Goal: Find specific page/section: Find specific page/section

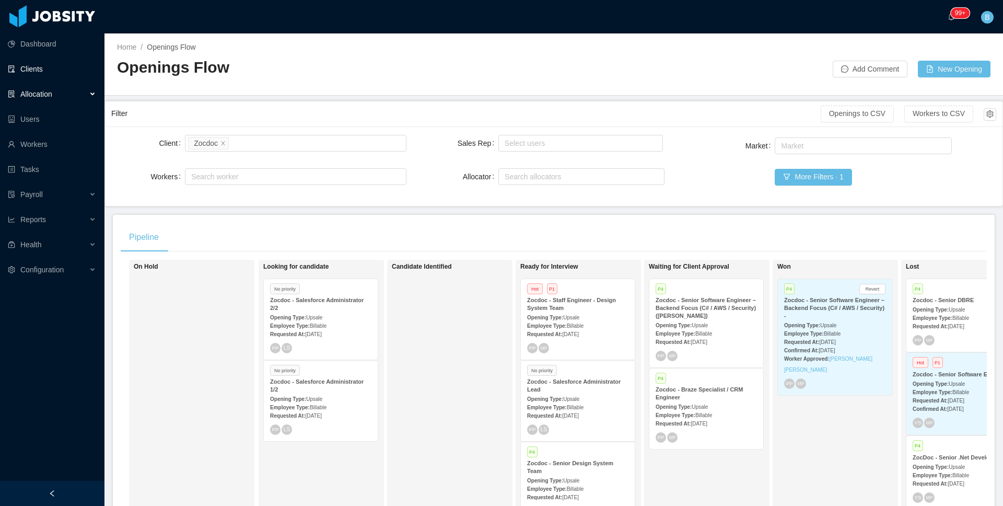
click at [18, 67] on link "Clients" at bounding box center [52, 69] width 88 height 21
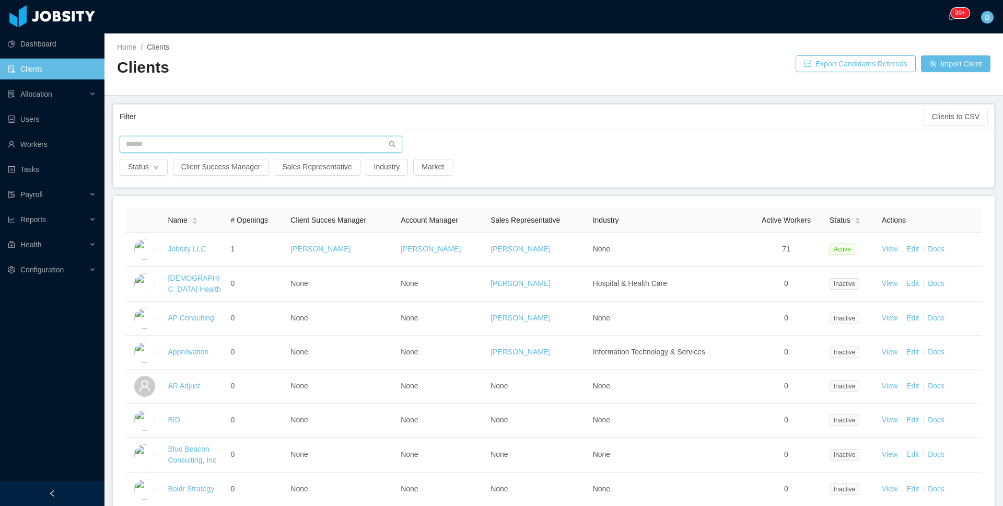
click at [325, 149] on input "text" at bounding box center [261, 144] width 283 height 17
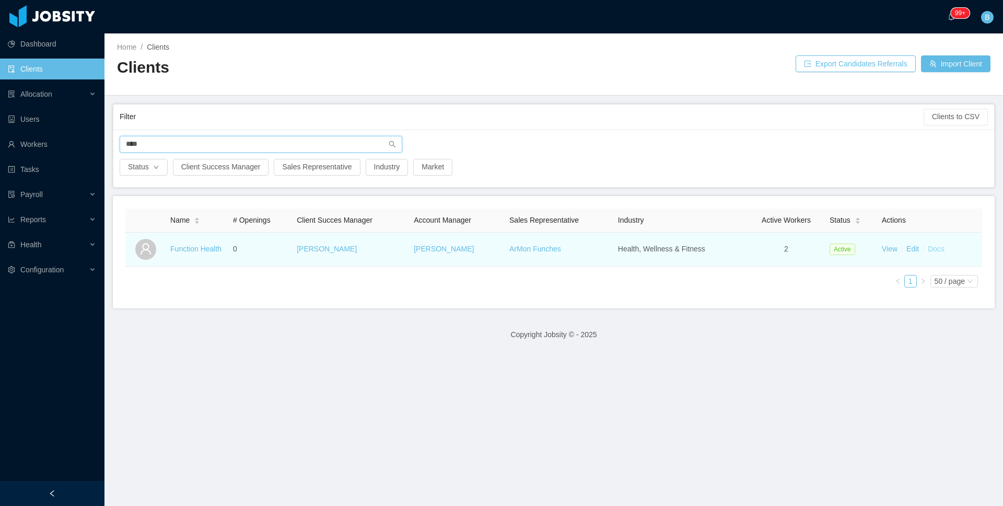
type input "****"
click at [928, 248] on link "Docs" at bounding box center [936, 248] width 17 height 8
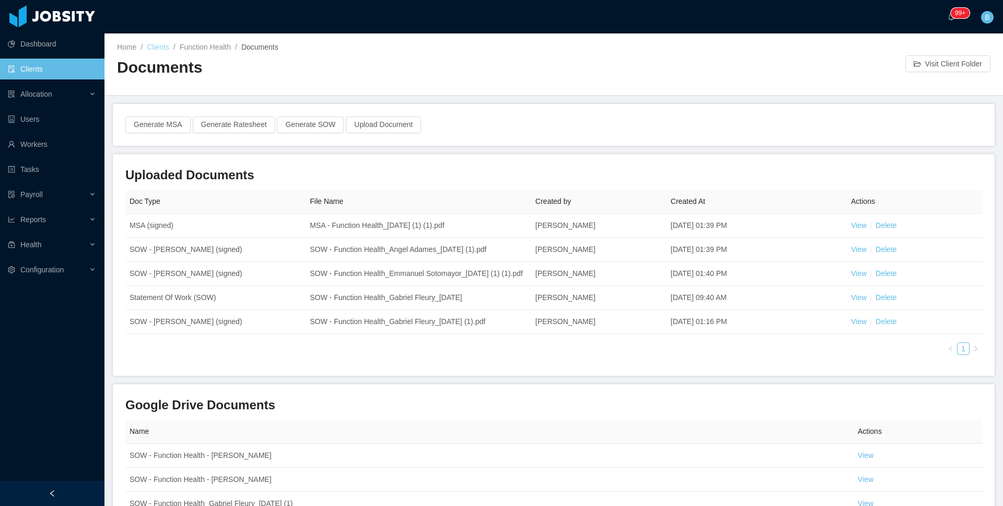
click at [151, 48] on link "Clients" at bounding box center [158, 47] width 22 height 8
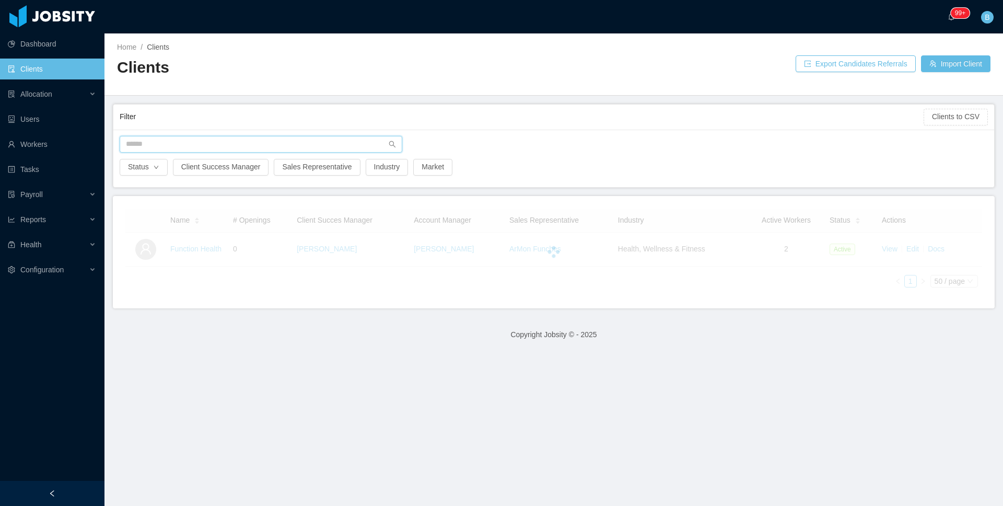
click at [257, 146] on input "text" at bounding box center [261, 144] width 283 height 17
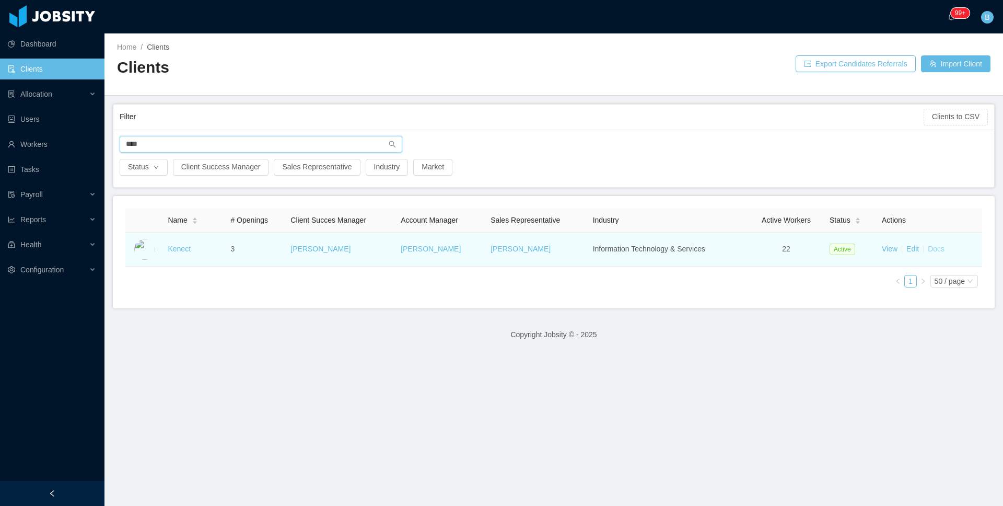
type input "****"
click at [930, 248] on link "Docs" at bounding box center [936, 248] width 17 height 8
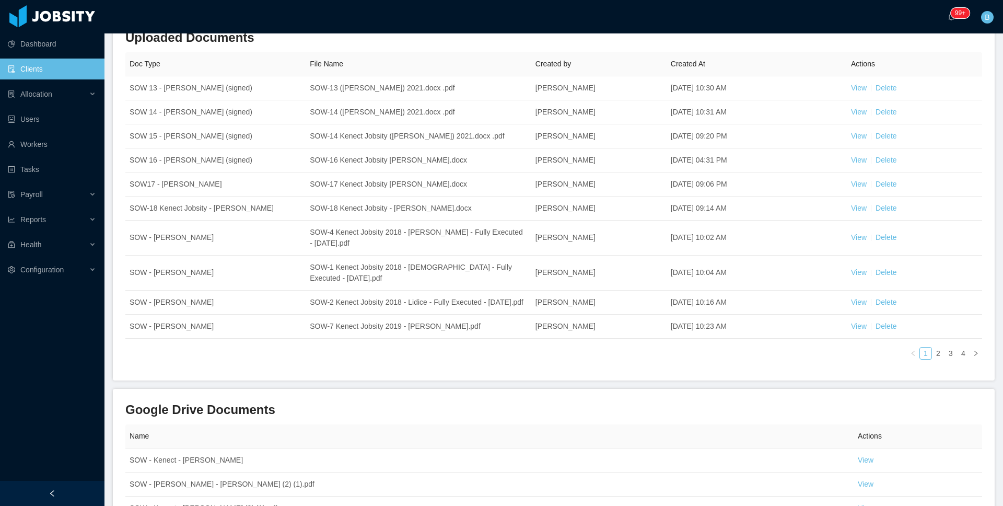
scroll to position [125, 0]
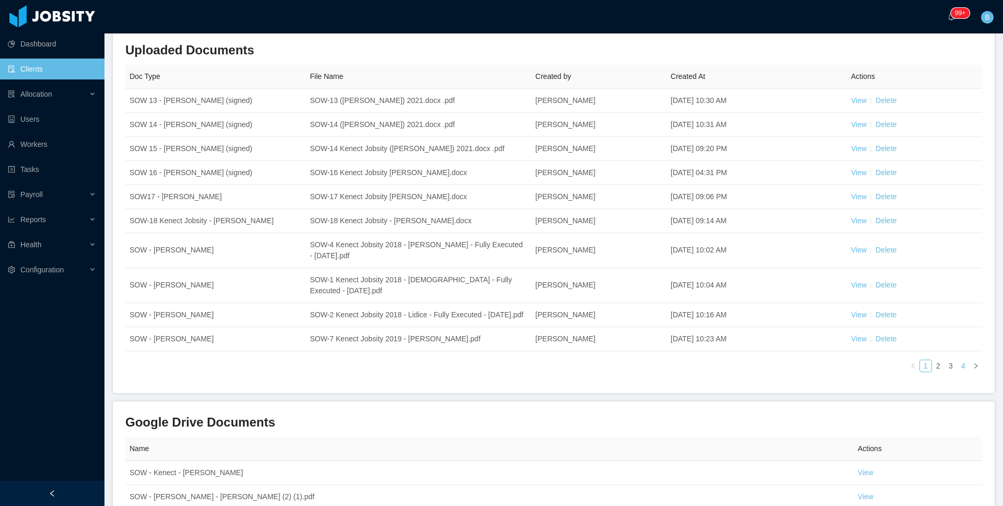
click at [958, 371] on link "4" at bounding box center [963, 365] width 11 height 11
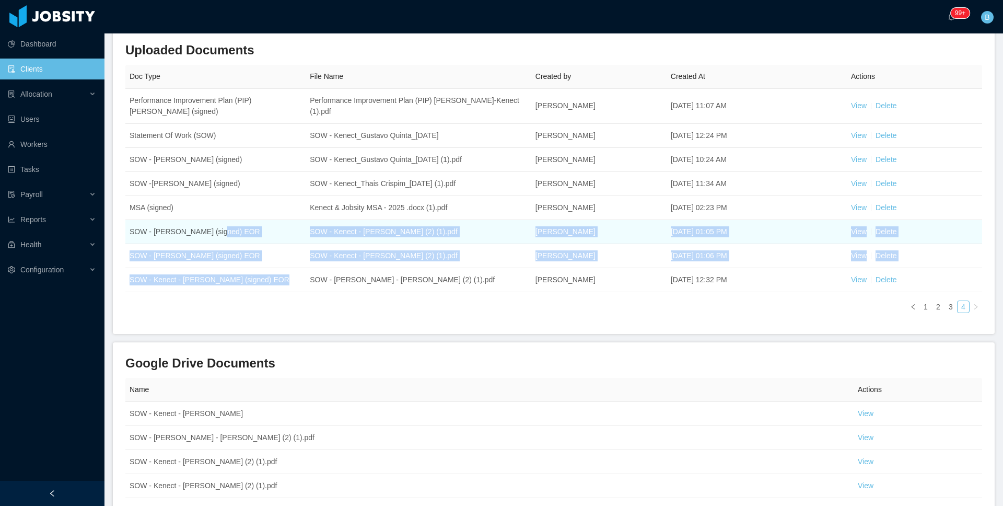
drag, startPoint x: 293, startPoint y: 281, endPoint x: 213, endPoint y: 231, distance: 93.9
click at [213, 231] on tbody "Performance Improvement Plan (PIP) [PERSON_NAME] (signed) Performance Improveme…" at bounding box center [553, 190] width 857 height 203
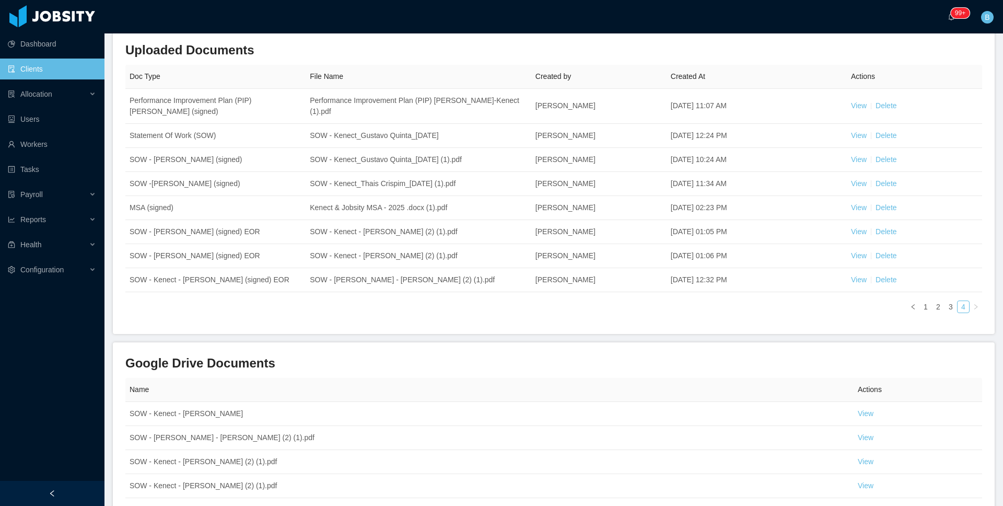
click at [230, 317] on div "Doc Type File Name Created by Created At Actions Performance Improvement Plan (…" at bounding box center [553, 193] width 857 height 257
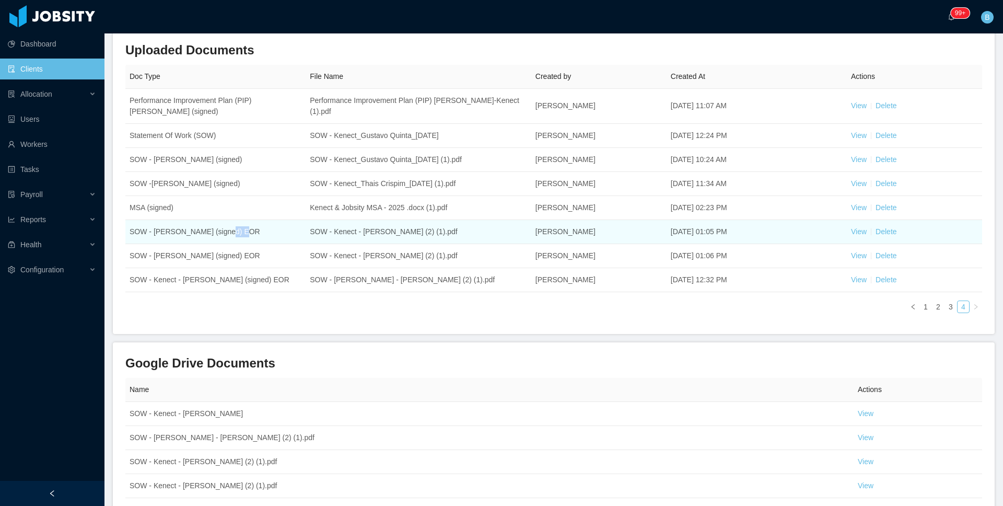
drag, startPoint x: 219, startPoint y: 228, endPoint x: 237, endPoint y: 232, distance: 18.4
click at [237, 232] on td "SOW - [PERSON_NAME] (signed) EOR" at bounding box center [215, 232] width 180 height 24
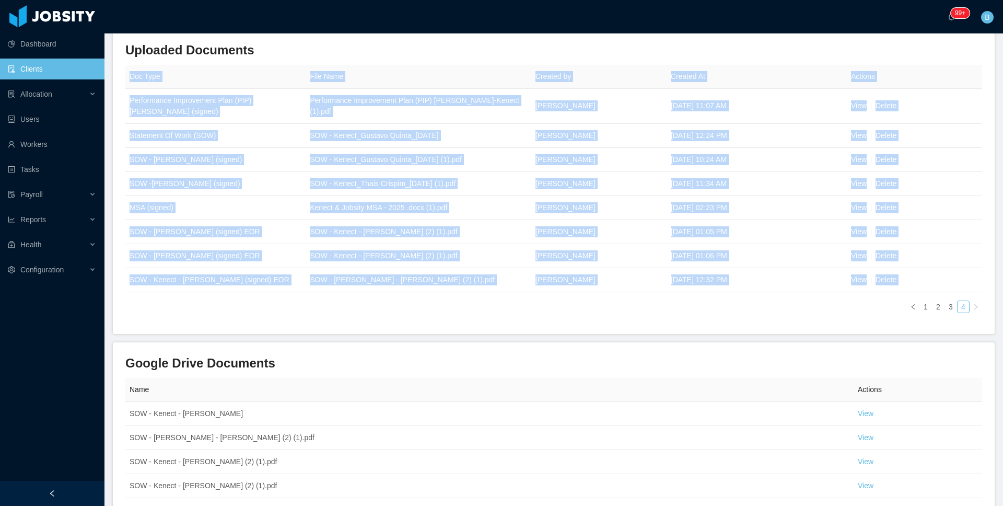
click at [226, 333] on main "Home / Clients / Kenect / Documents / Documents Visit Client Folder Generate MS…" at bounding box center [553, 145] width 899 height 472
click at [235, 316] on div "Doc Type File Name Created by Created At Actions Performance Improvement Plan (…" at bounding box center [553, 193] width 857 height 257
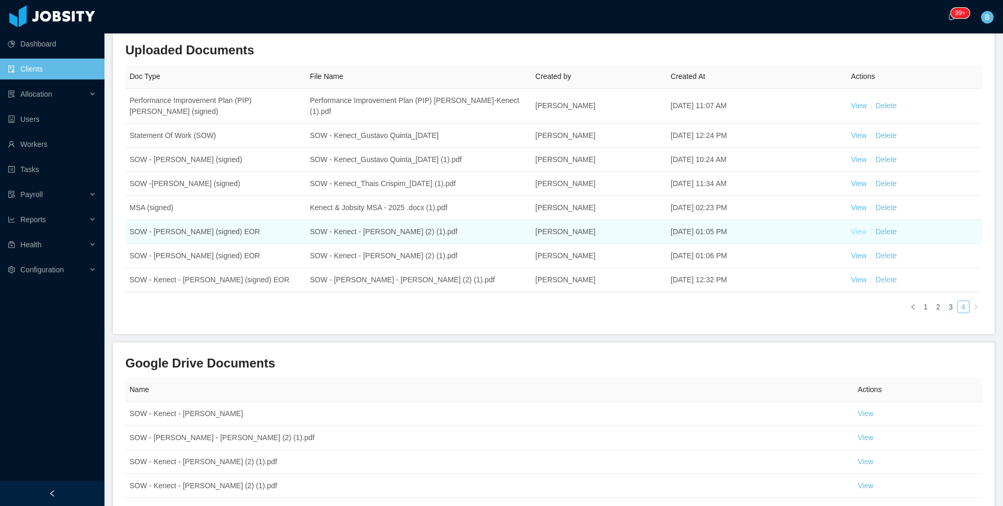
click at [855, 227] on link "View" at bounding box center [859, 231] width 16 height 8
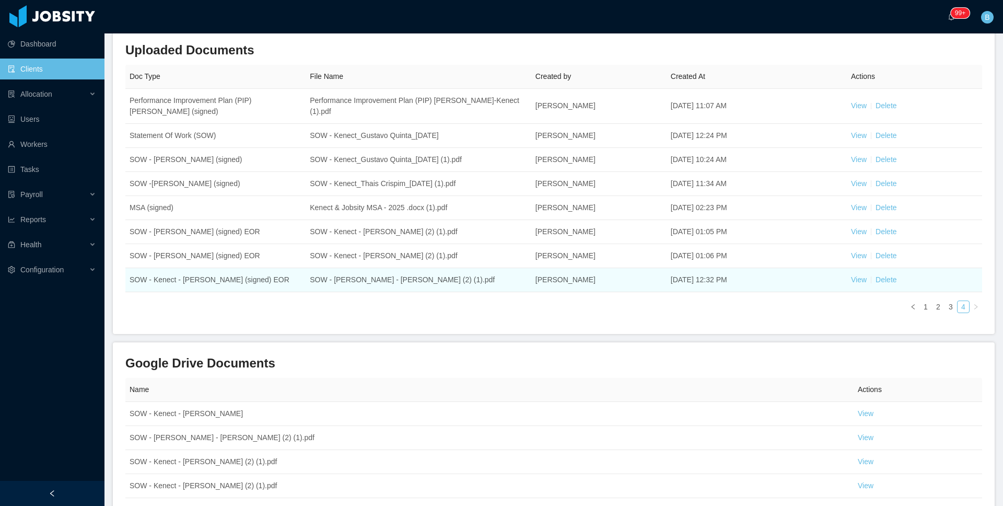
click at [847, 273] on td "View Delete" at bounding box center [914, 280] width 135 height 24
click at [851, 279] on link "View" at bounding box center [859, 279] width 16 height 8
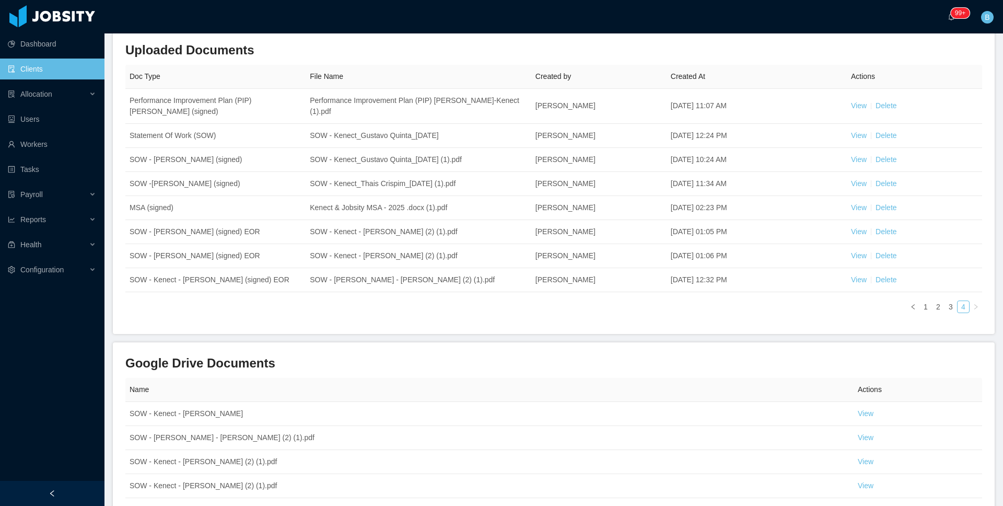
click at [23, 65] on link "Clients" at bounding box center [52, 69] width 88 height 21
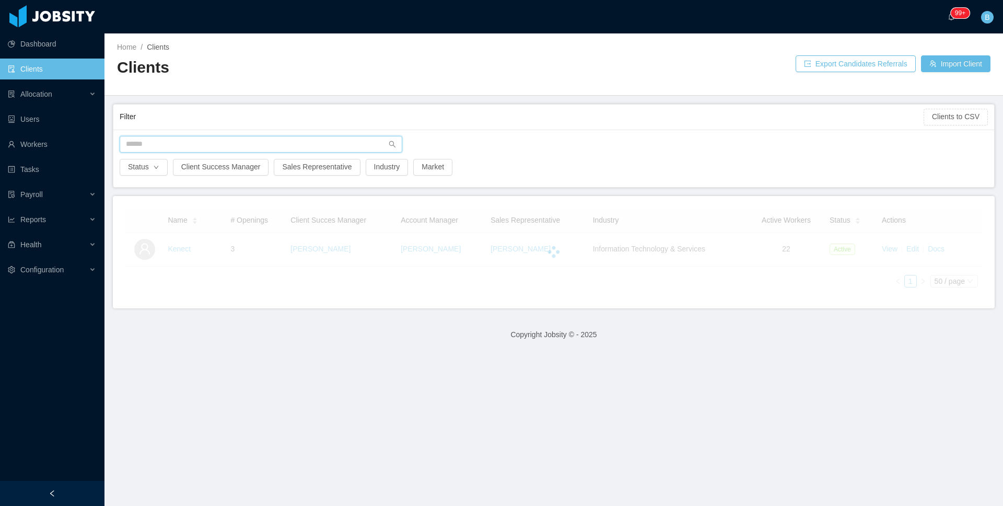
click at [192, 149] on input "text" at bounding box center [261, 144] width 283 height 17
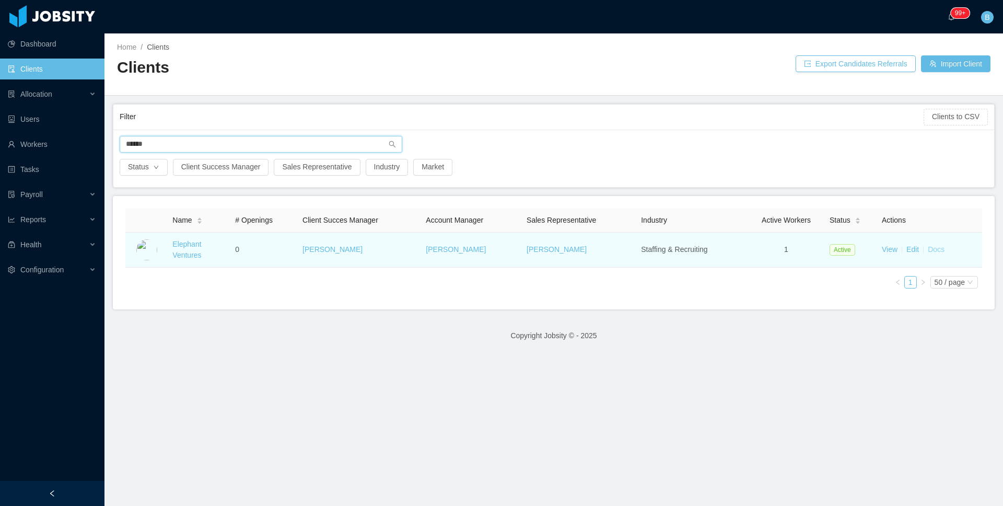
type input "******"
click at [928, 252] on link "Docs" at bounding box center [936, 249] width 17 height 8
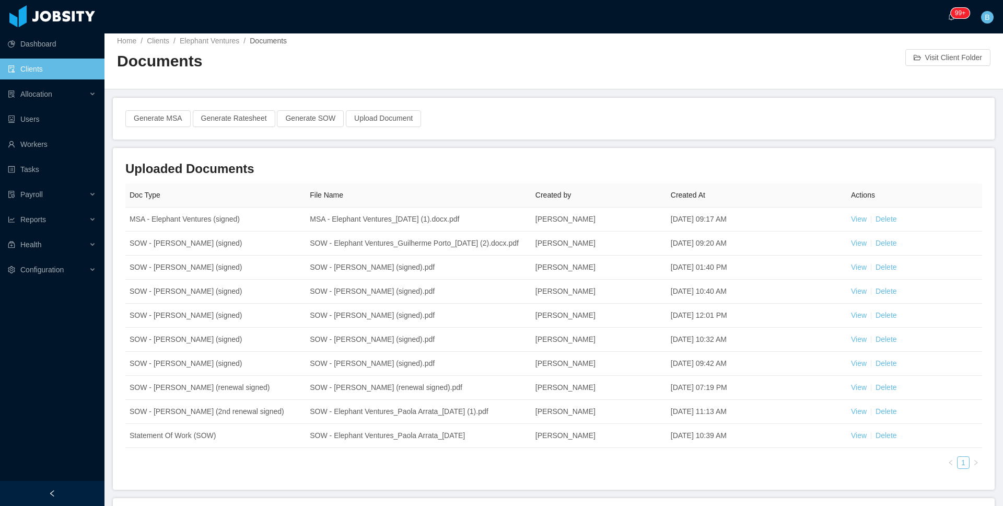
scroll to position [13, 0]
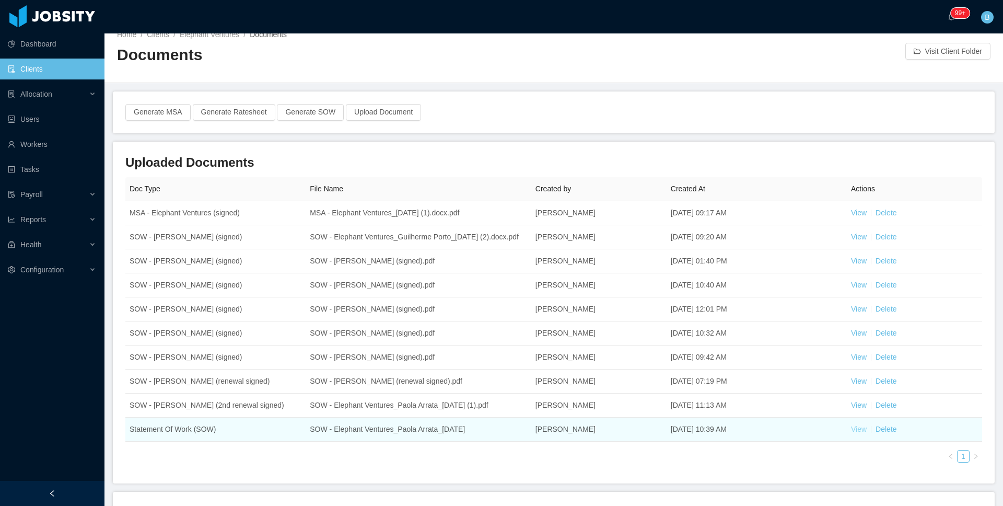
click at [851, 433] on link "View" at bounding box center [859, 429] width 16 height 8
